Goal: Find specific page/section: Find specific page/section

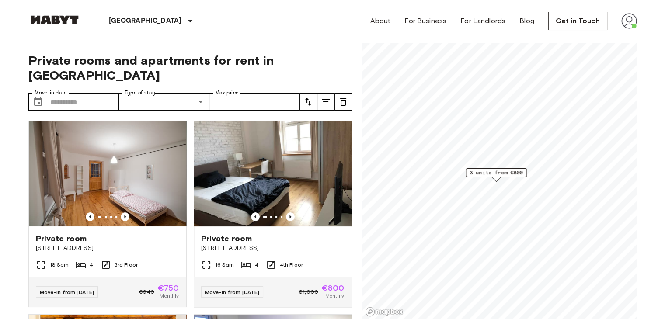
click at [277, 144] on img at bounding box center [272, 174] width 157 height 105
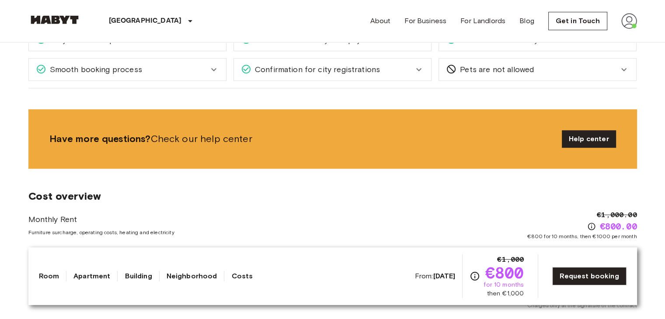
scroll to position [481, 0]
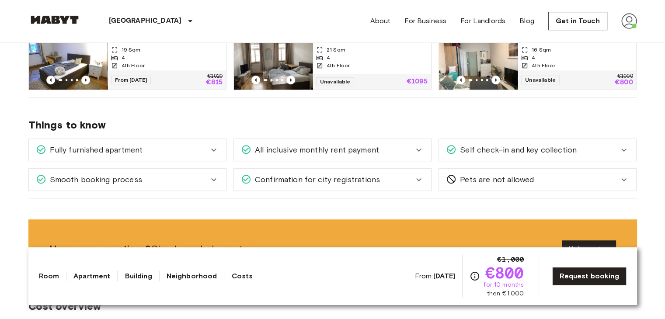
click at [313, 181] on span "Confirmation for city registrations" at bounding box center [316, 179] width 129 height 11
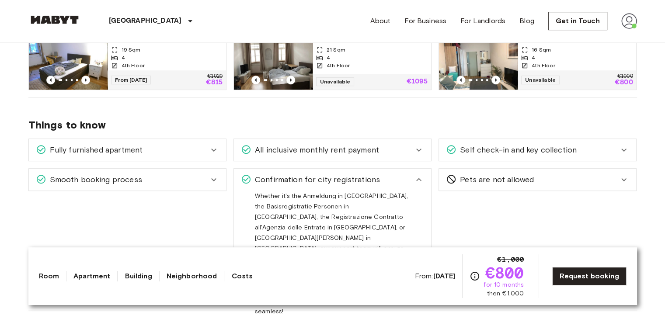
click at [313, 181] on span "Confirmation for city registrations" at bounding box center [316, 179] width 129 height 11
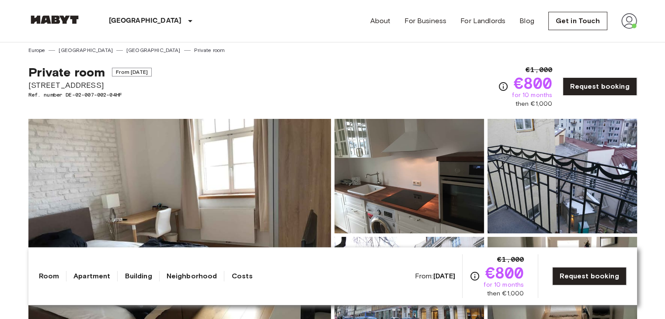
scroll to position [0, 0]
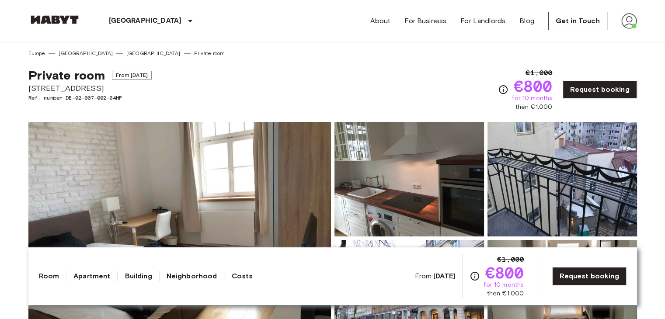
click at [627, 22] on img at bounding box center [630, 21] width 16 height 16
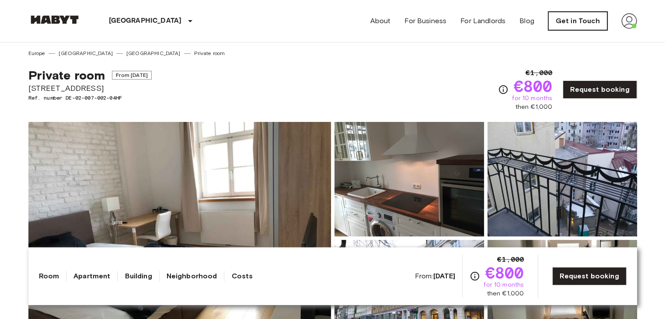
click at [589, 22] on link "Get in Touch" at bounding box center [578, 21] width 59 height 18
